Goal: Obtain resource: Obtain resource

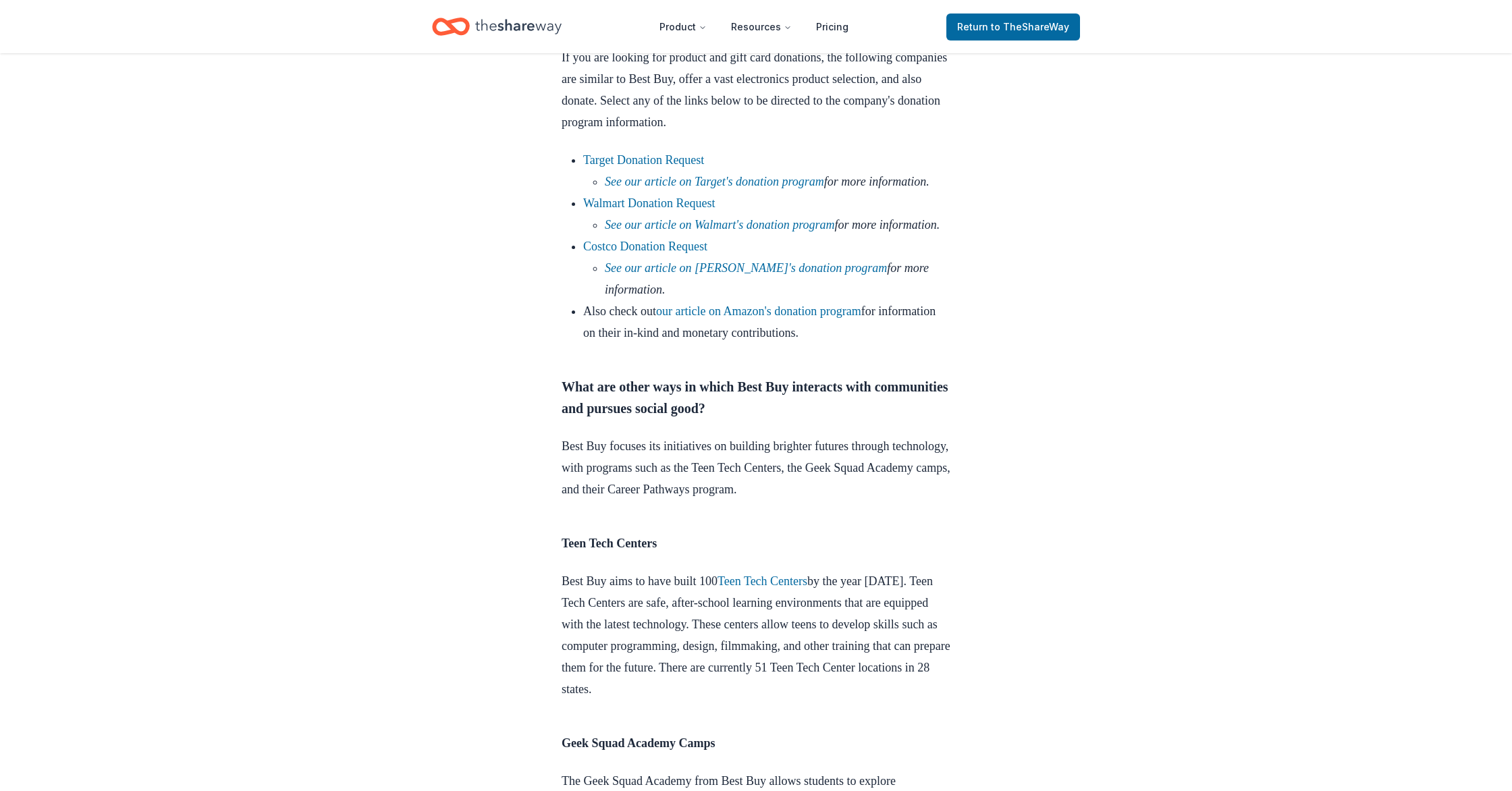
scroll to position [1198, 0]
click at [824, 317] on link "our article on Amazon's donation program" at bounding box center [759, 310] width 205 height 14
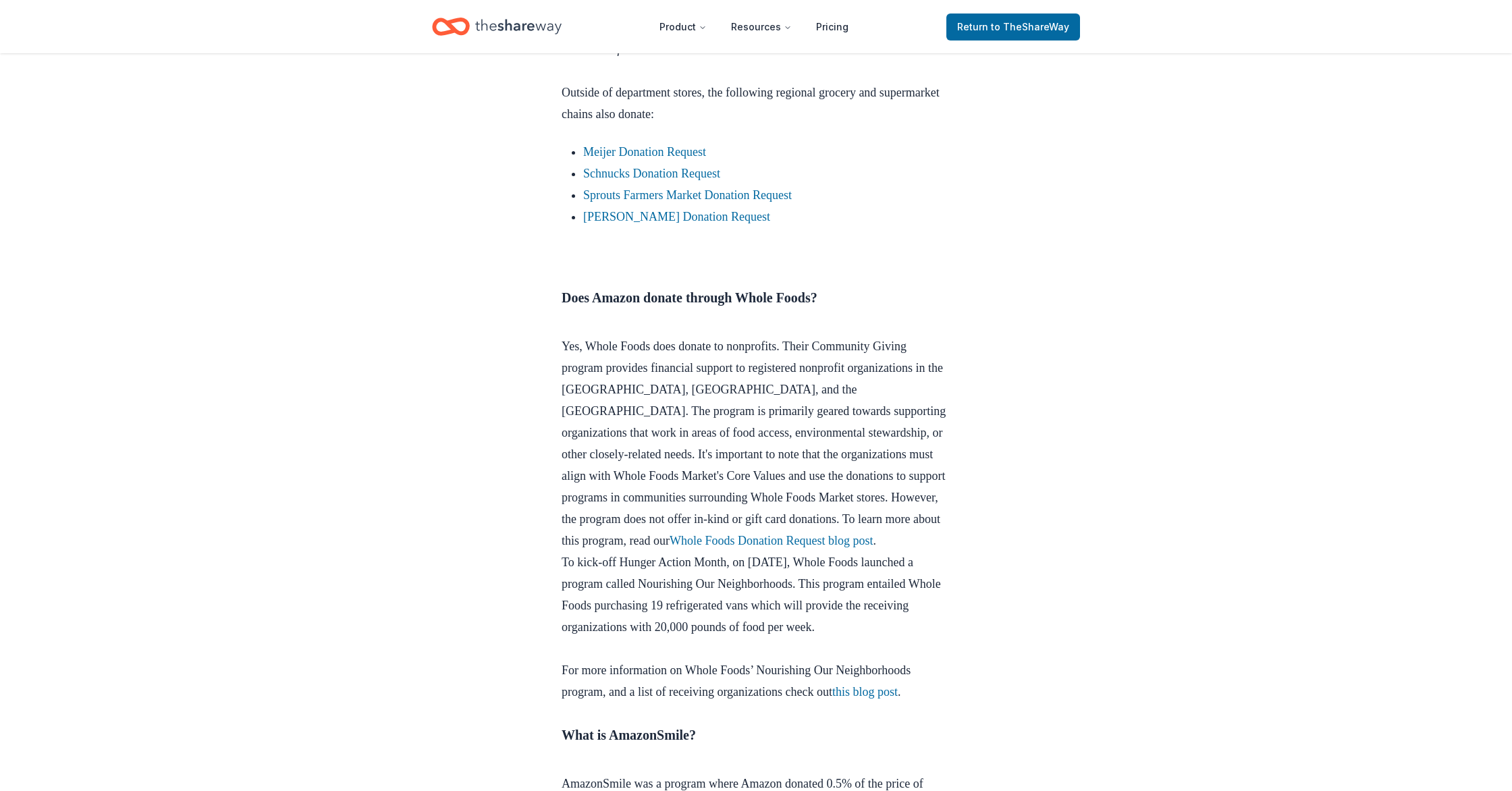
scroll to position [1845, 0]
click at [722, 203] on link "Sprouts Farmers Market Donation Request" at bounding box center [688, 196] width 208 height 14
click at [690, 203] on link "Sprouts Farmers Market Donation Request" at bounding box center [688, 196] width 208 height 14
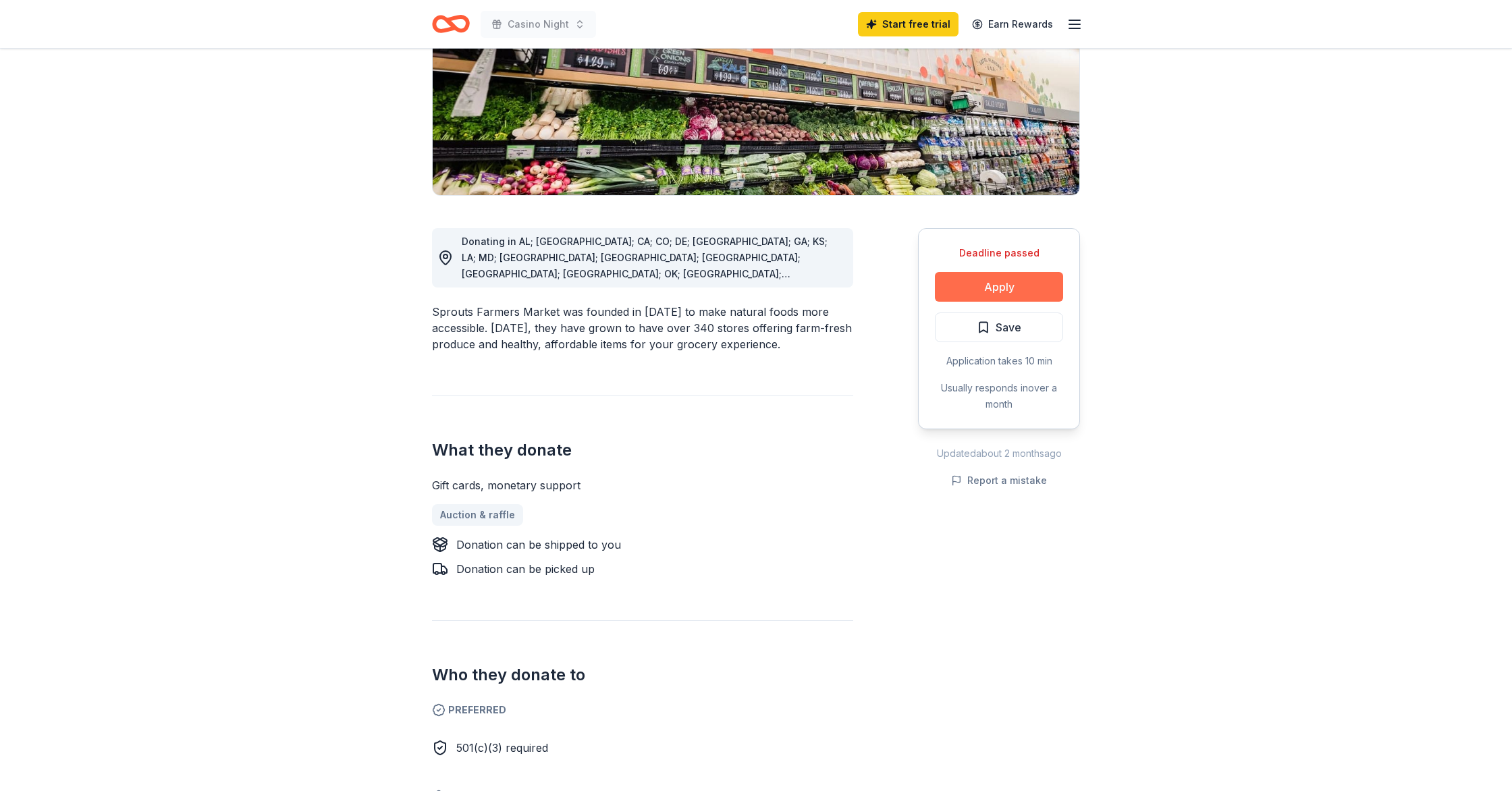
scroll to position [215, 0]
click at [1000, 286] on button "Apply" at bounding box center [999, 286] width 128 height 30
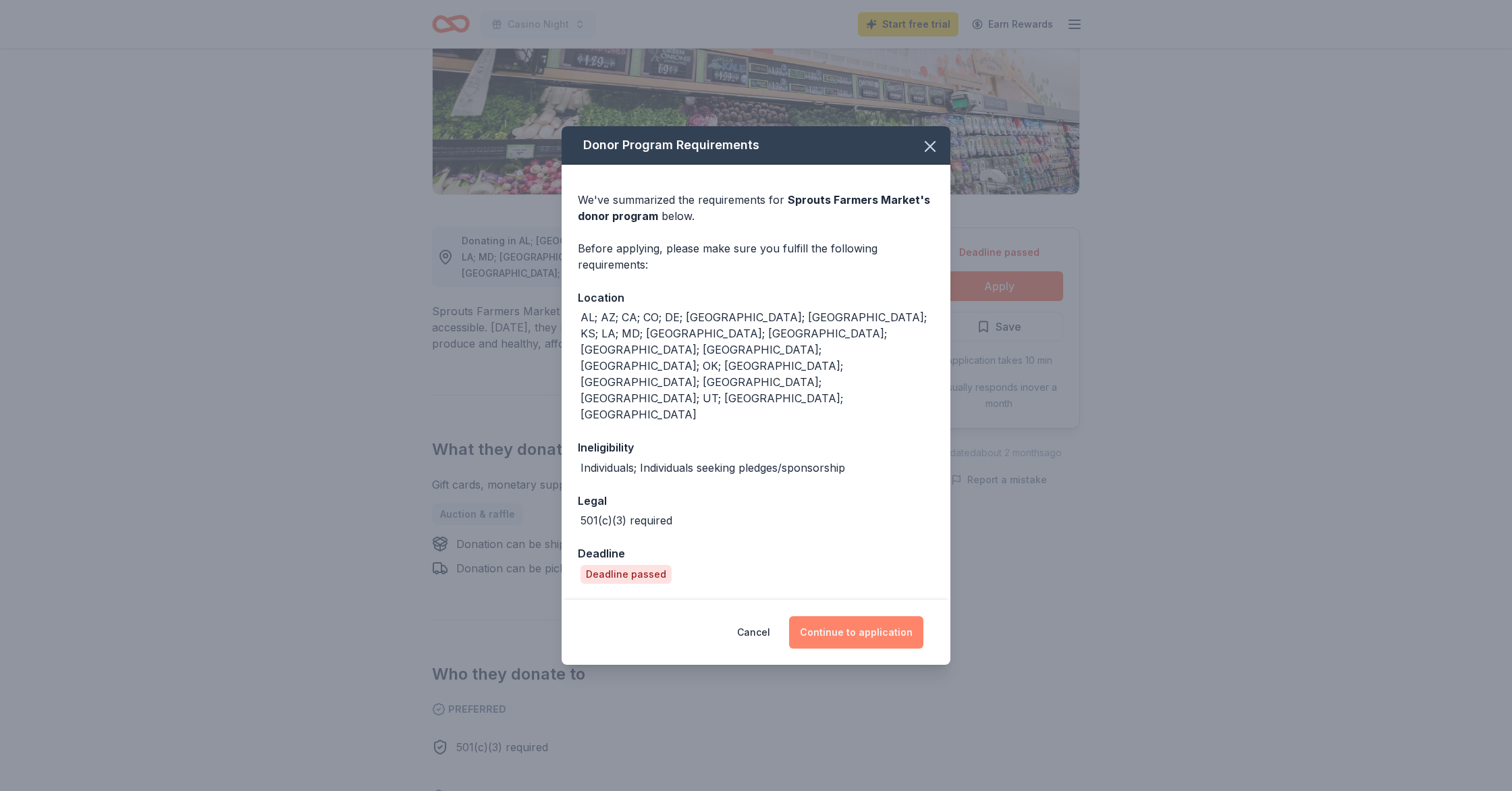
click at [863, 616] on button "Continue to application" at bounding box center [856, 632] width 134 height 32
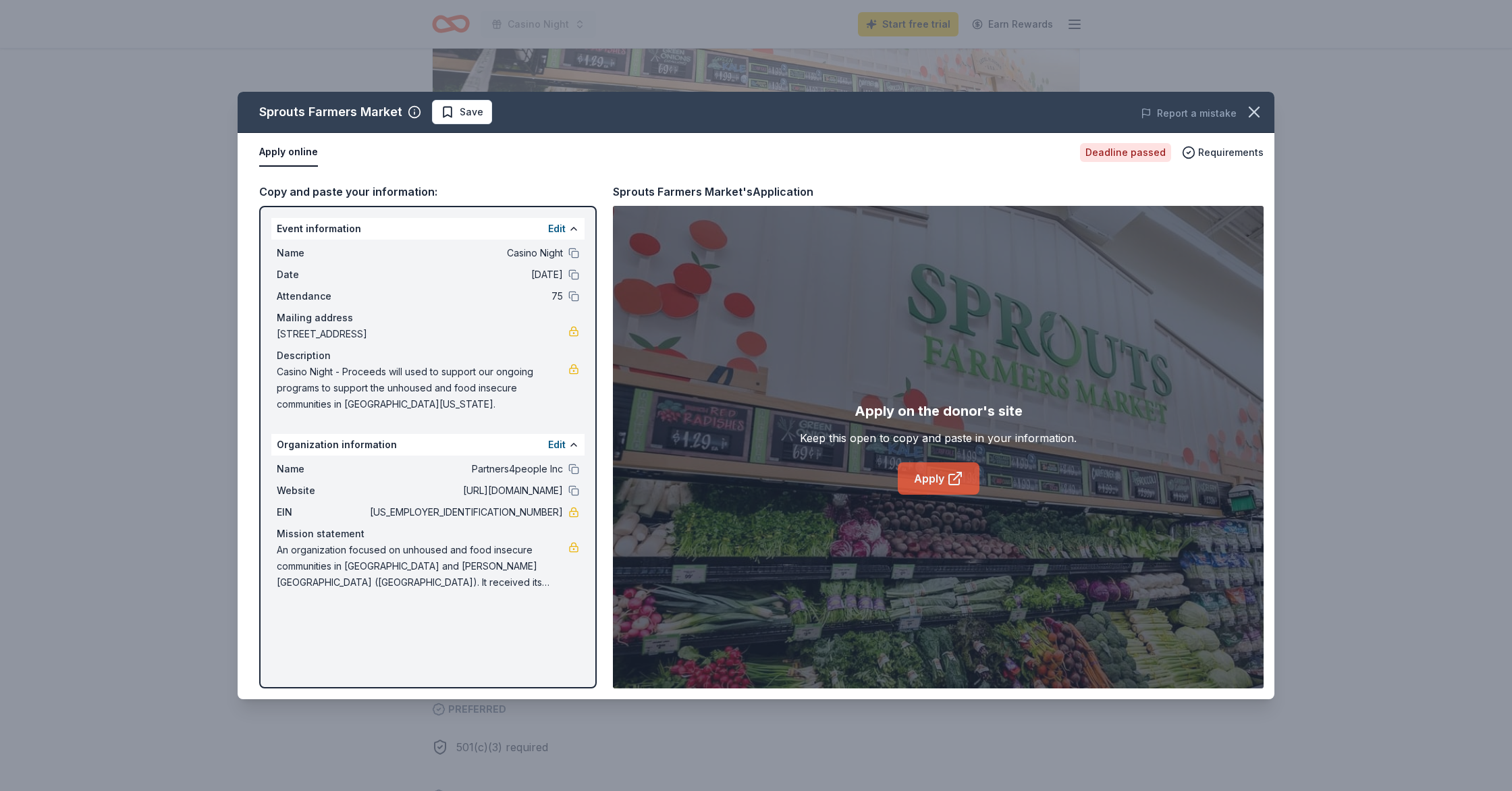
click at [950, 477] on icon at bounding box center [955, 479] width 16 height 16
click at [1255, 109] on icon "button" at bounding box center [1254, 112] width 19 height 19
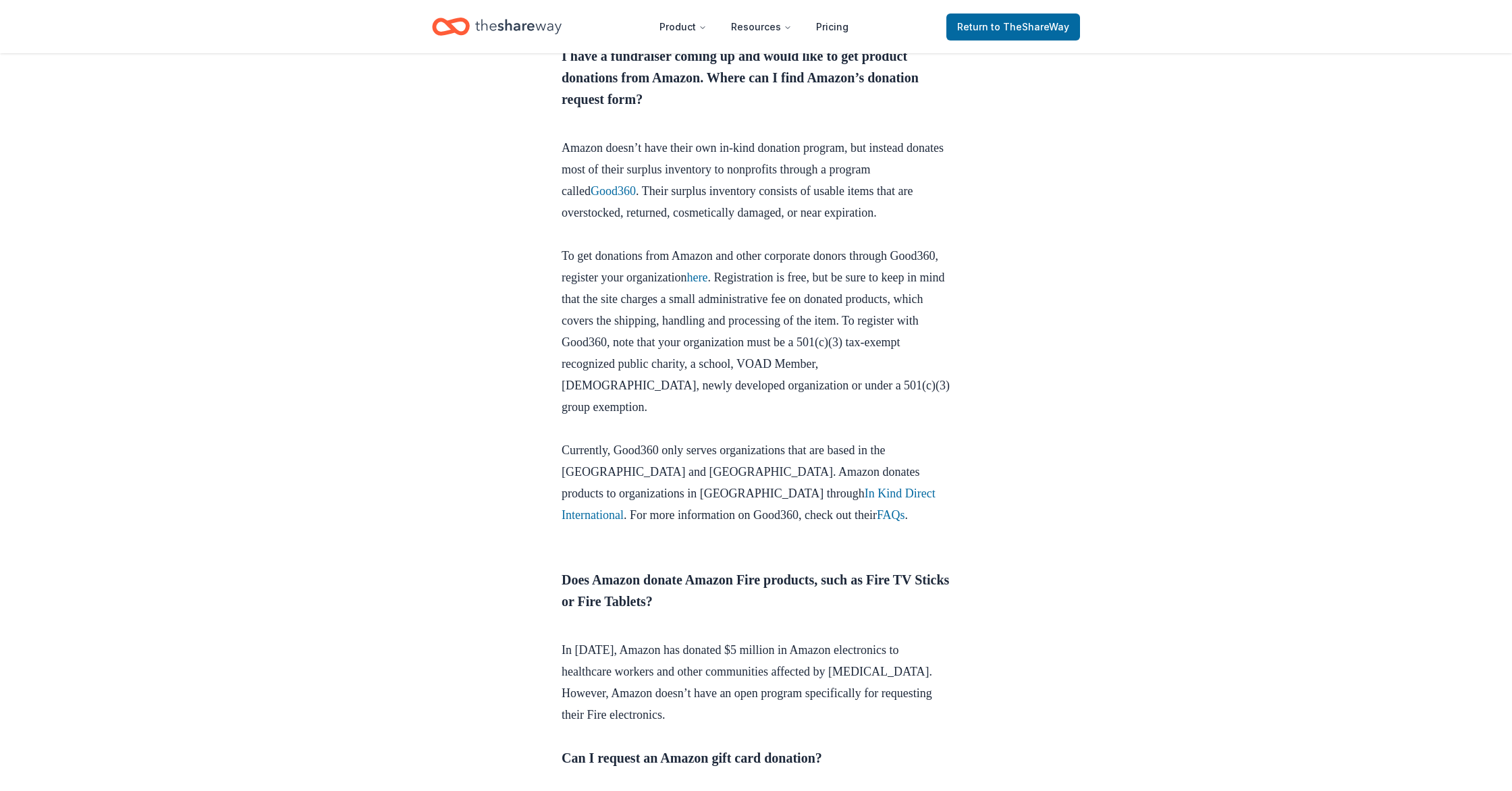
scroll to position [640, 0]
click at [613, 199] on link "Good360" at bounding box center [613, 192] width 45 height 14
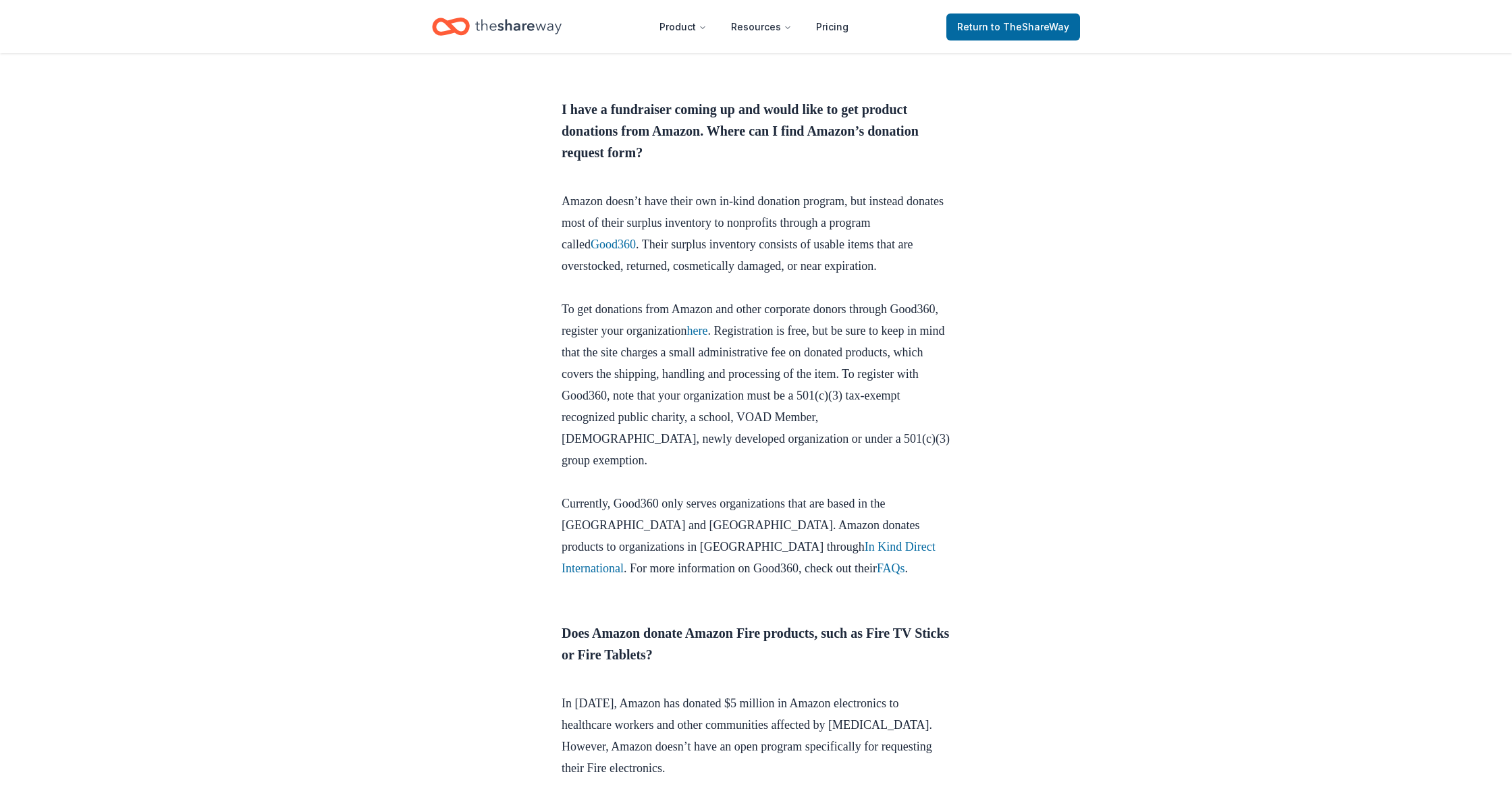
scroll to position [607, 0]
